Goal: Use online tool/utility: Utilize a website feature to perform a specific function

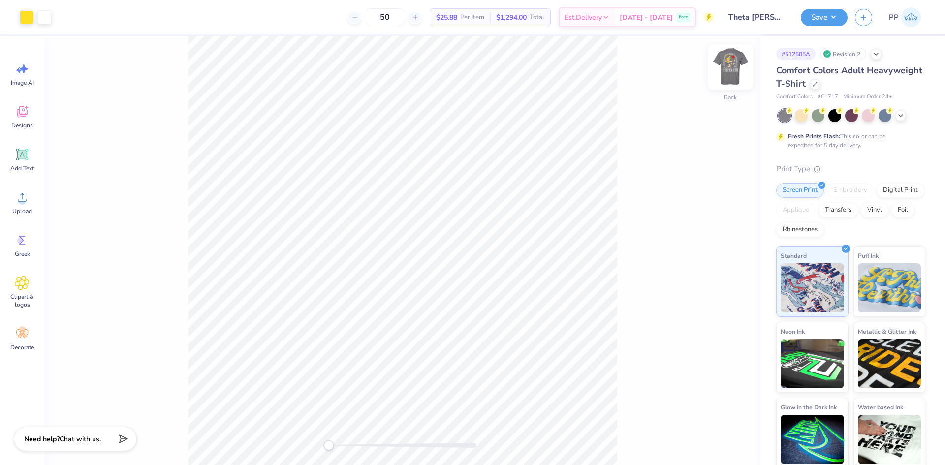
click at [722, 65] on img at bounding box center [730, 66] width 39 height 39
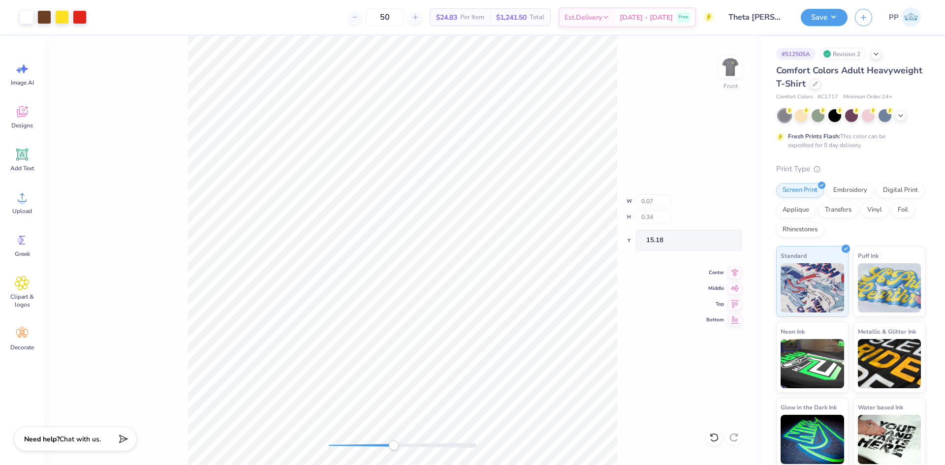
type input "0.10"
type input "0.48"
type input "15.04"
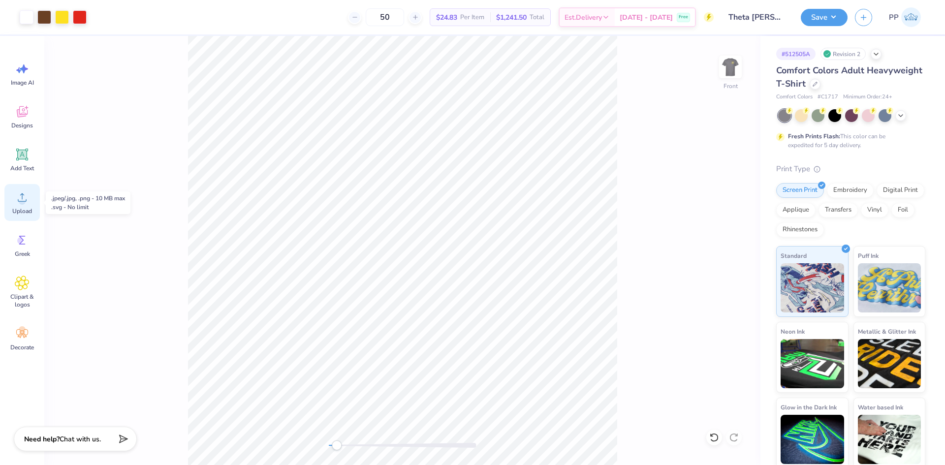
click at [27, 200] on icon at bounding box center [22, 197] width 15 height 15
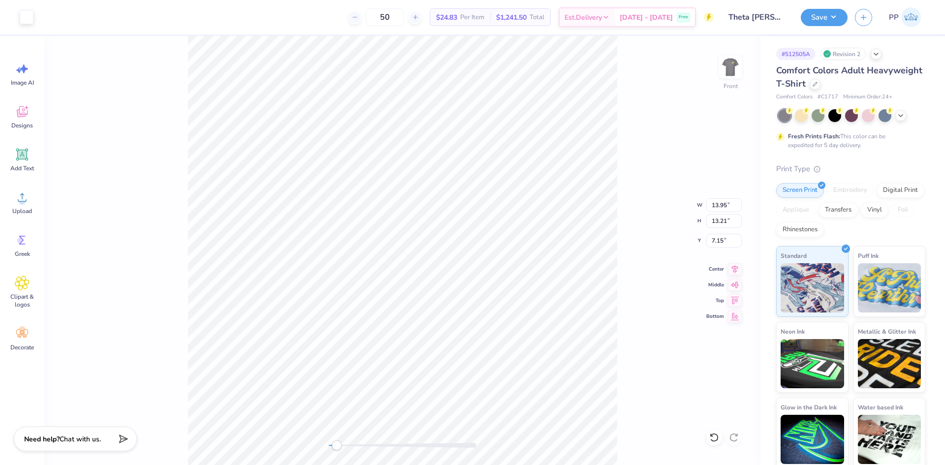
type input "11.16"
type input "10.57"
type input "9.78"
click at [567, 354] on li "Group" at bounding box center [570, 356] width 77 height 19
type input "10.57"
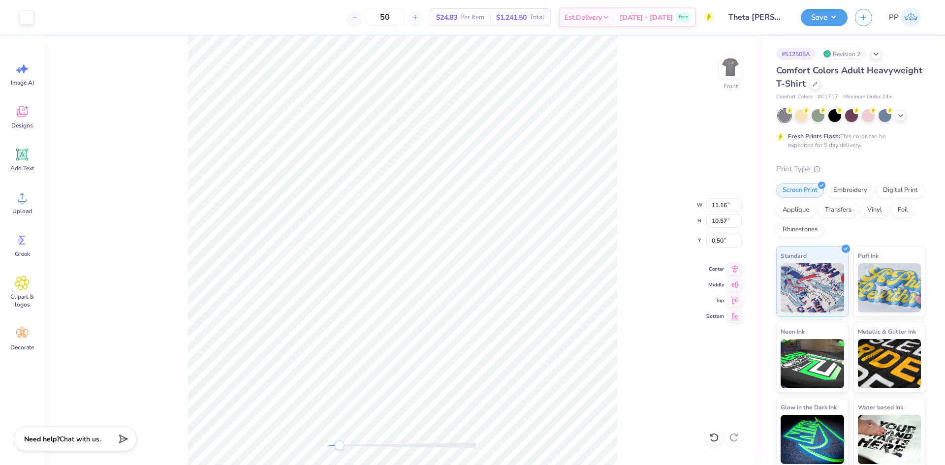
type input "3.71"
type input "1.63"
type input "10.71"
type input "8.38"
type input "3.68"
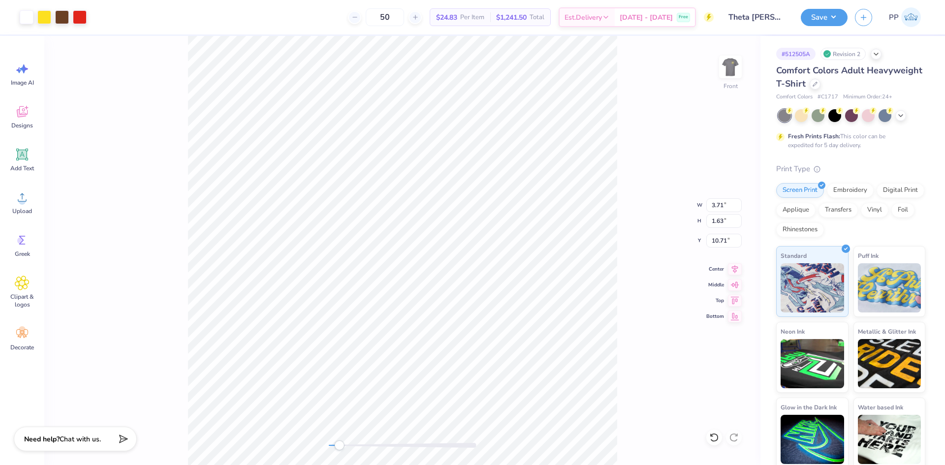
type input "8.66"
type input "7.80"
type input "3.43"
type input "8.92"
type input "11.16"
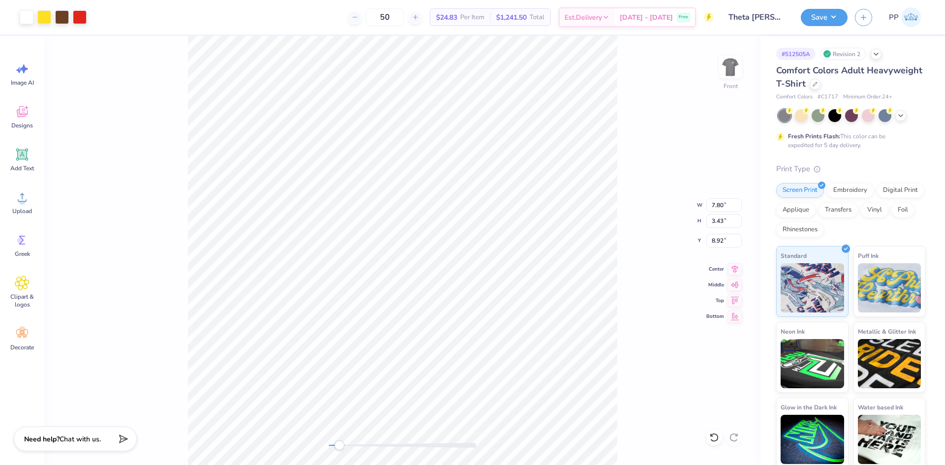
type input "10.57"
type input "2.60"
type input "11.16"
type input "10.57"
type input "2.98"
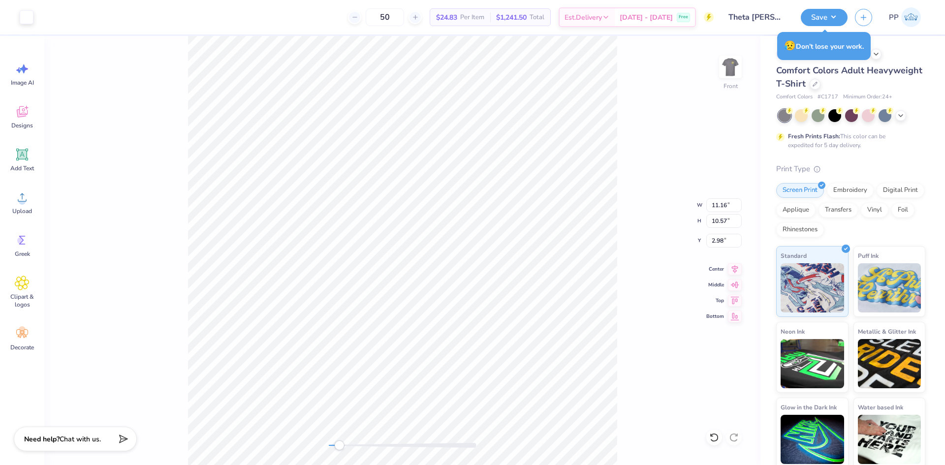
click at [682, 144] on div "Front W 11.16 11.16 " H 10.57 10.57 " Y 2.98 2.98 " Center Middle Top Bottom" at bounding box center [402, 250] width 716 height 429
click at [732, 72] on img at bounding box center [730, 66] width 39 height 39
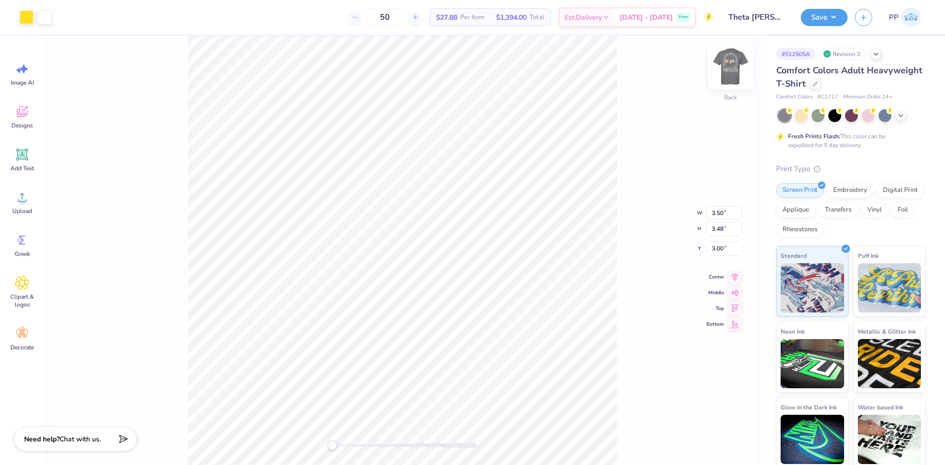
click at [726, 77] on img at bounding box center [730, 66] width 39 height 39
type input "3.56"
type input "3.54"
type input "5.39"
drag, startPoint x: 708, startPoint y: 241, endPoint x: 691, endPoint y: 240, distance: 16.8
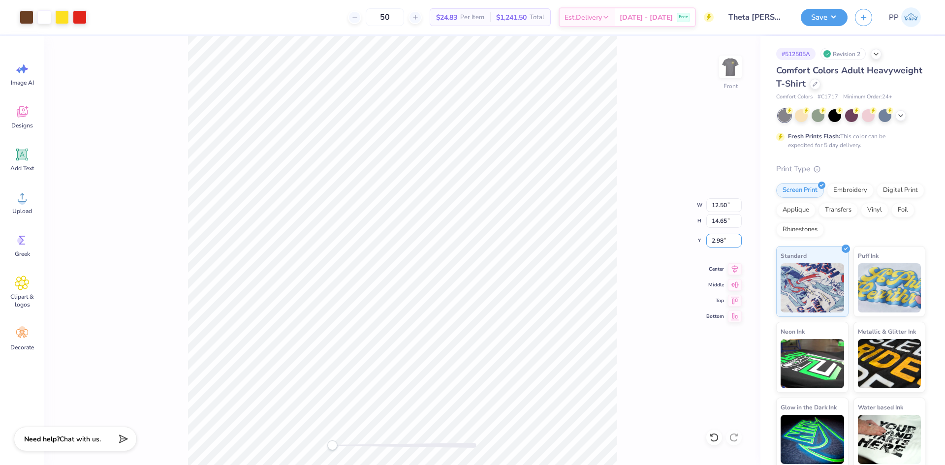
click at [691, 240] on div "Front W 12.50 12.50 " H 14.65 14.65 " Y 2.98 2.98 " Center Middle Top Bottom" at bounding box center [402, 250] width 716 height 429
click at [724, 243] on input "2.98" at bounding box center [723, 241] width 35 height 14
click at [724, 240] on input "2.98" at bounding box center [723, 241] width 35 height 14
click at [721, 242] on input "2.98" at bounding box center [723, 241] width 35 height 14
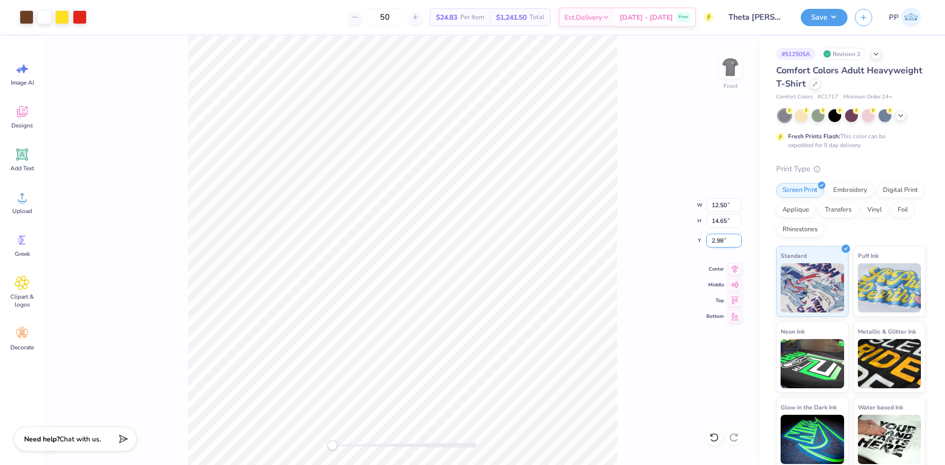
click at [721, 242] on input "2.98" at bounding box center [723, 241] width 35 height 14
type input "3.00"
click at [504, 358] on li "Group" at bounding box center [508, 356] width 77 height 19
click at [823, 18] on button "Save" at bounding box center [824, 15] width 47 height 17
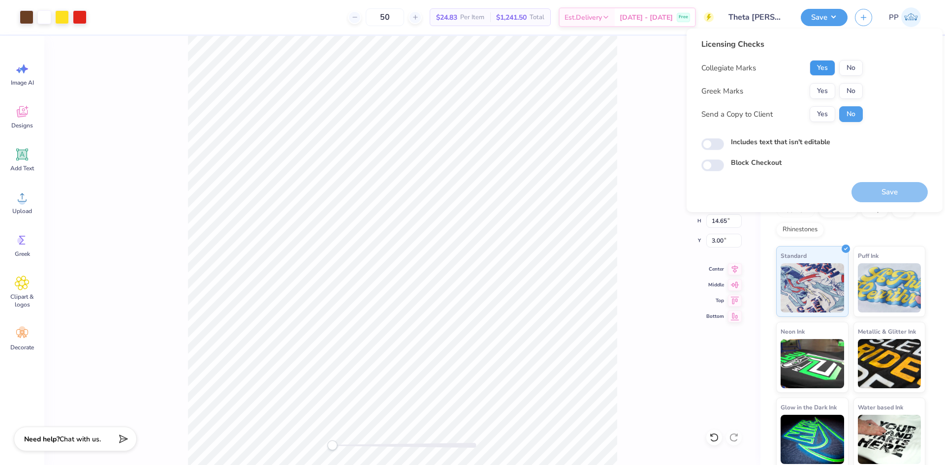
click at [828, 74] on button "Yes" at bounding box center [823, 68] width 26 height 16
click at [815, 90] on button "Yes" at bounding box center [823, 91] width 26 height 16
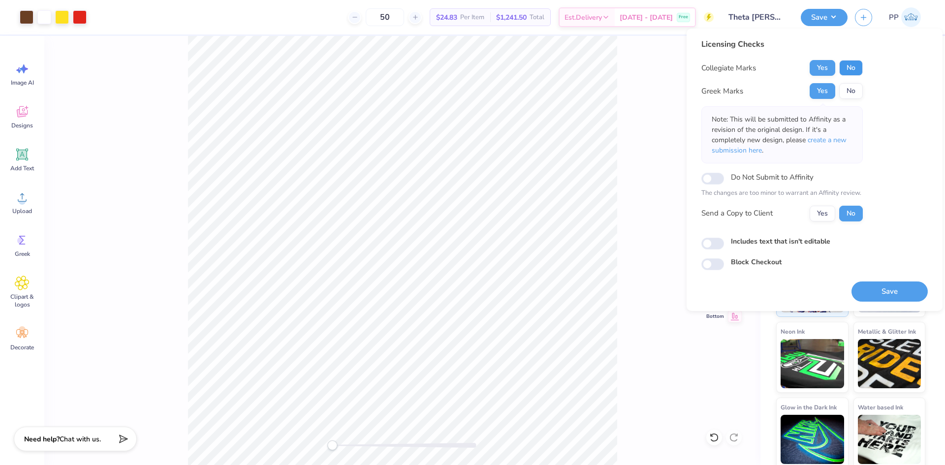
click at [847, 70] on button "No" at bounding box center [851, 68] width 24 height 16
click at [717, 242] on input "Includes text that isn't editable" at bounding box center [712, 244] width 23 height 12
checkbox input "true"
click at [813, 213] on button "Yes" at bounding box center [823, 214] width 26 height 16
click at [883, 288] on button "Save" at bounding box center [889, 292] width 76 height 20
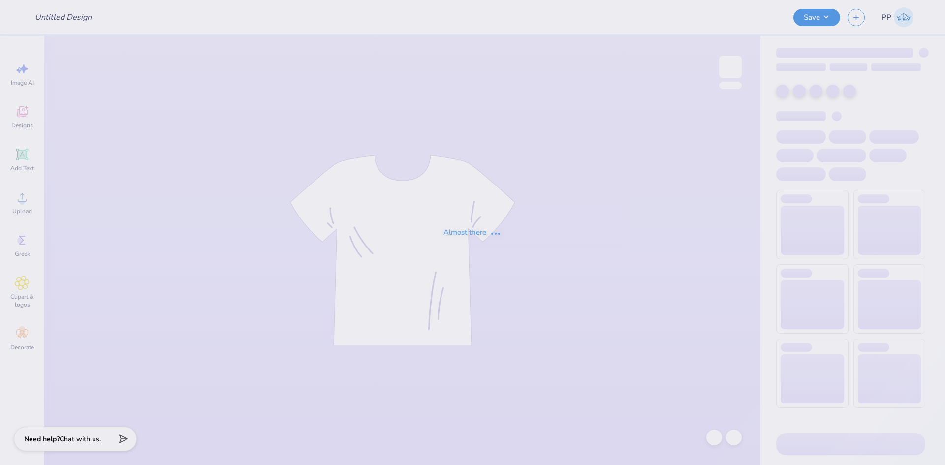
type input "Haydn Hasselbach : Florida Gulf Coast University"
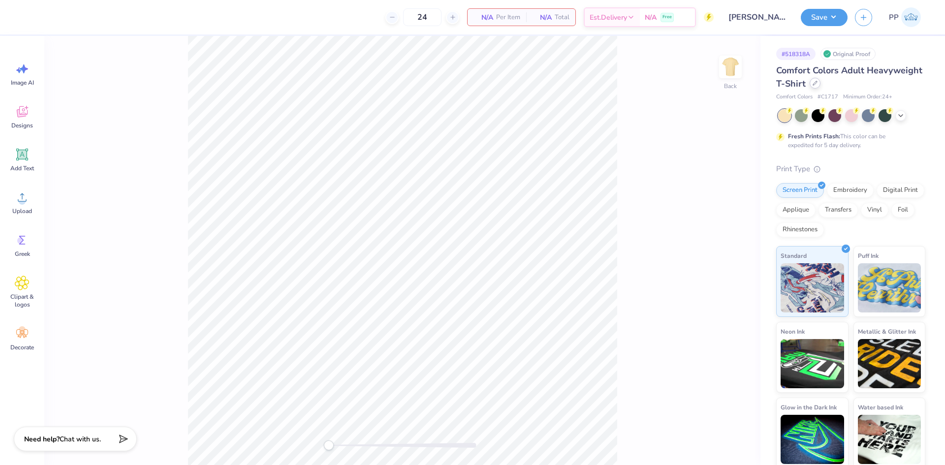
click at [817, 82] on icon at bounding box center [815, 83] width 5 height 5
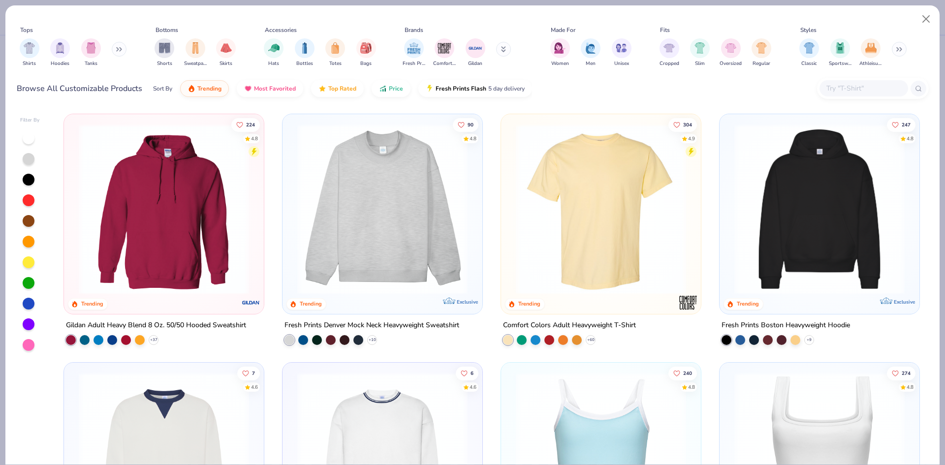
click at [853, 88] on input "text" at bounding box center [863, 88] width 76 height 11
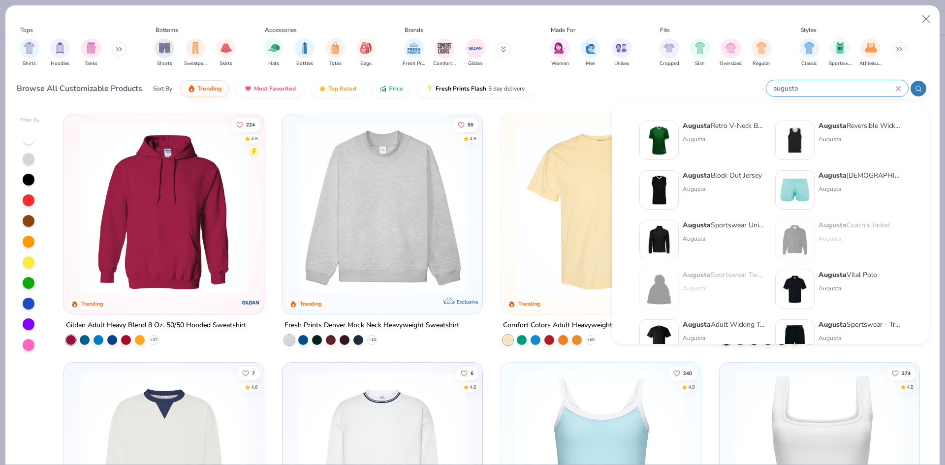
click at [823, 87] on input "augusta" at bounding box center [833, 88] width 123 height 11
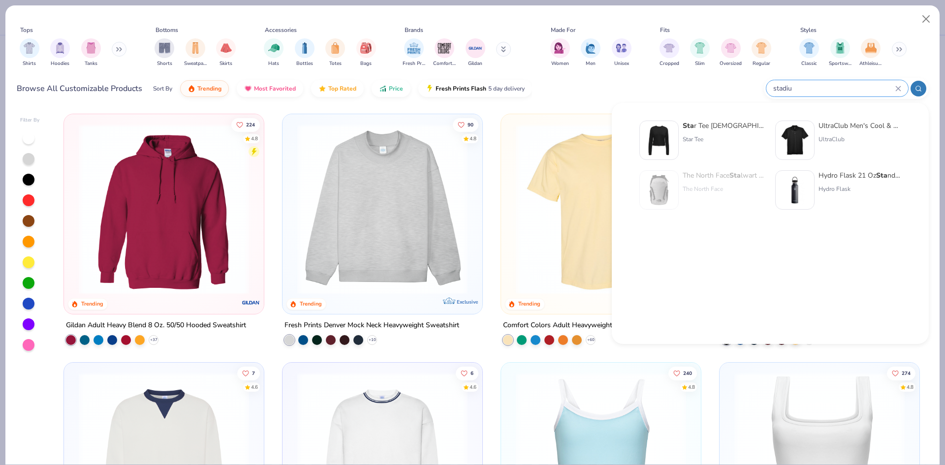
type input "stadium"
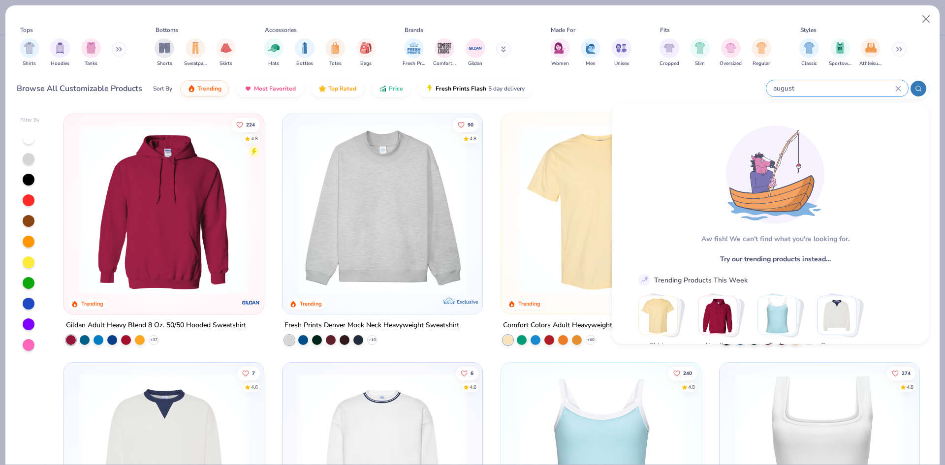
type input "augusta"
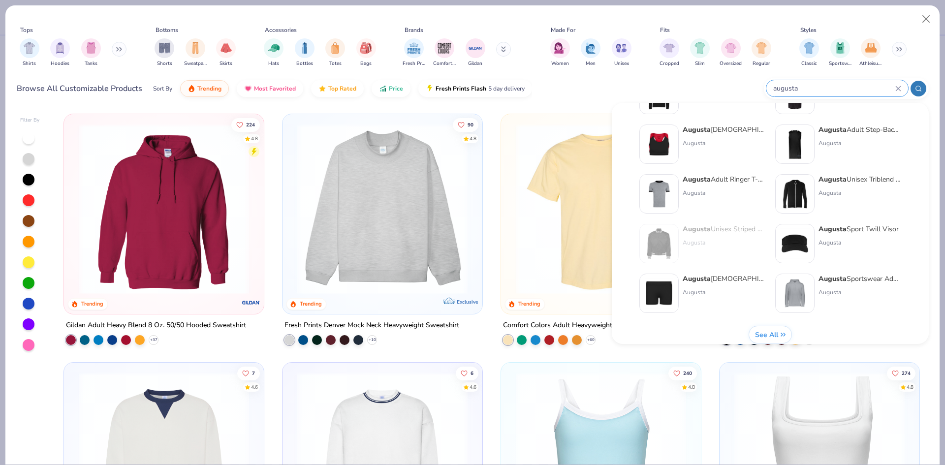
scroll to position [404, 0]
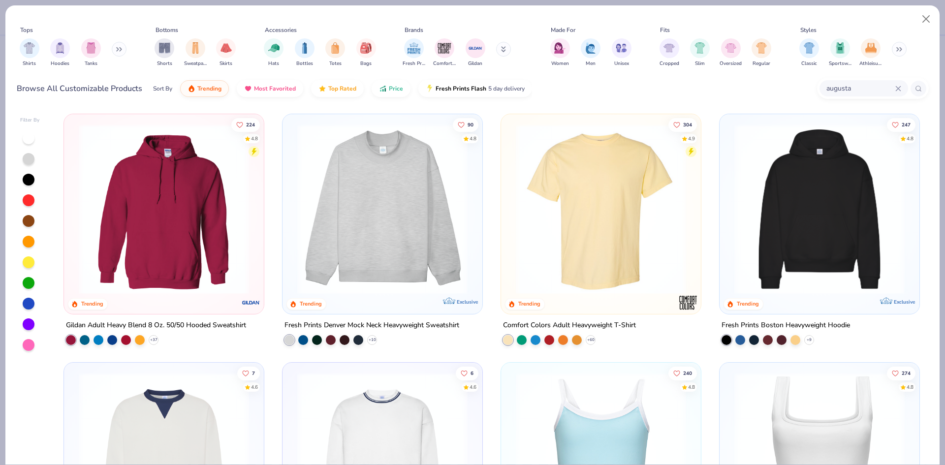
click at [769, 327] on span "See All" at bounding box center [766, 324] width 23 height 9
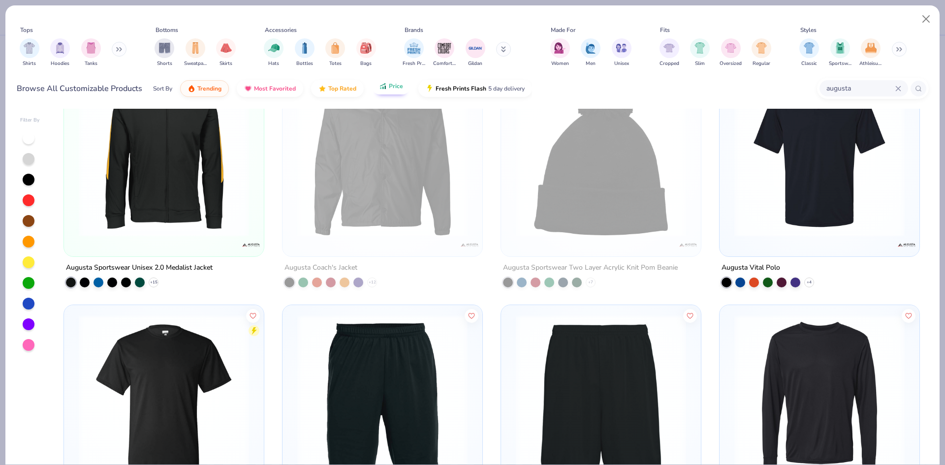
scroll to position [305, 0]
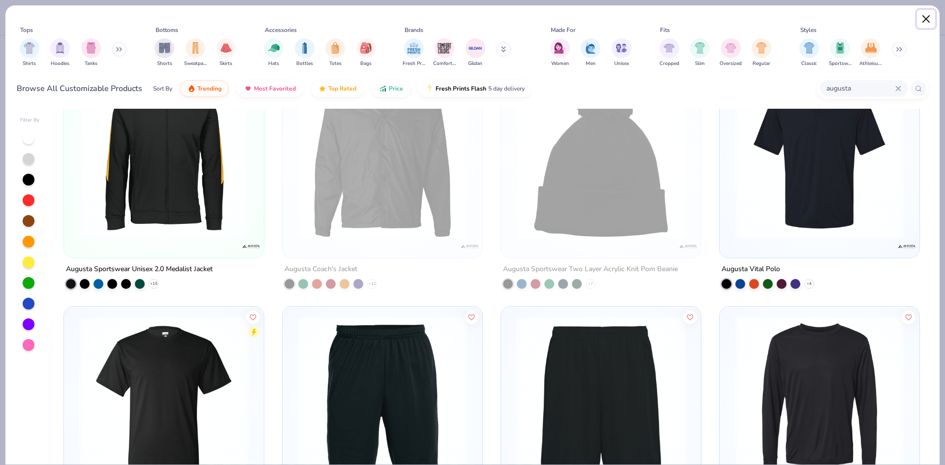
click at [925, 16] on button "Close" at bounding box center [926, 19] width 19 height 19
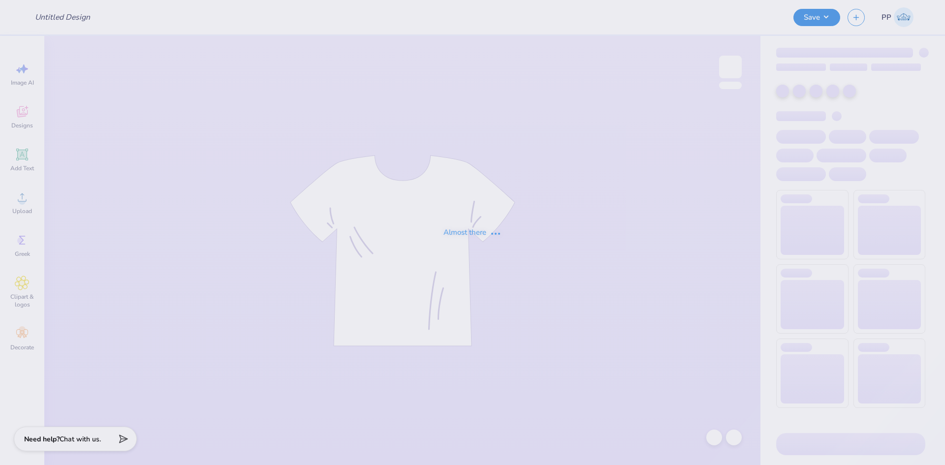
type input "Haydn Hasselbach : Florida Gulf Coast University"
